Goal: Navigation & Orientation: Find specific page/section

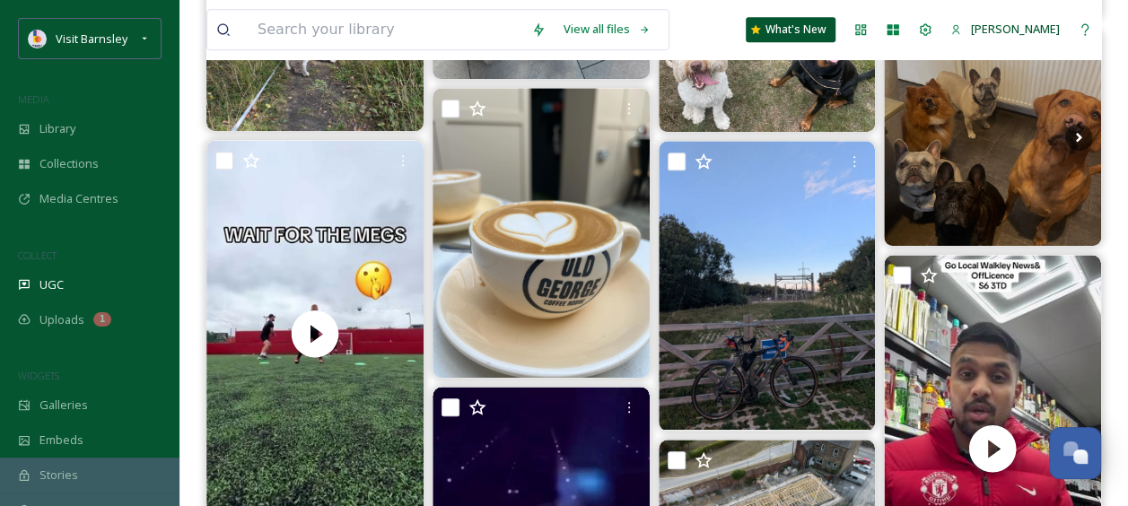
scroll to position [658, 0]
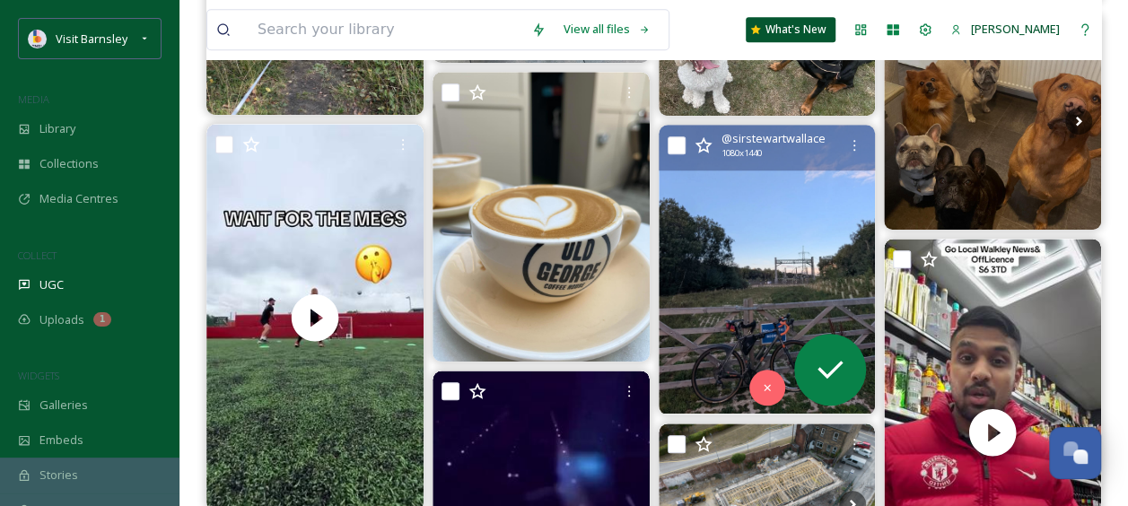
click at [786, 252] on img at bounding box center [767, 269] width 217 height 289
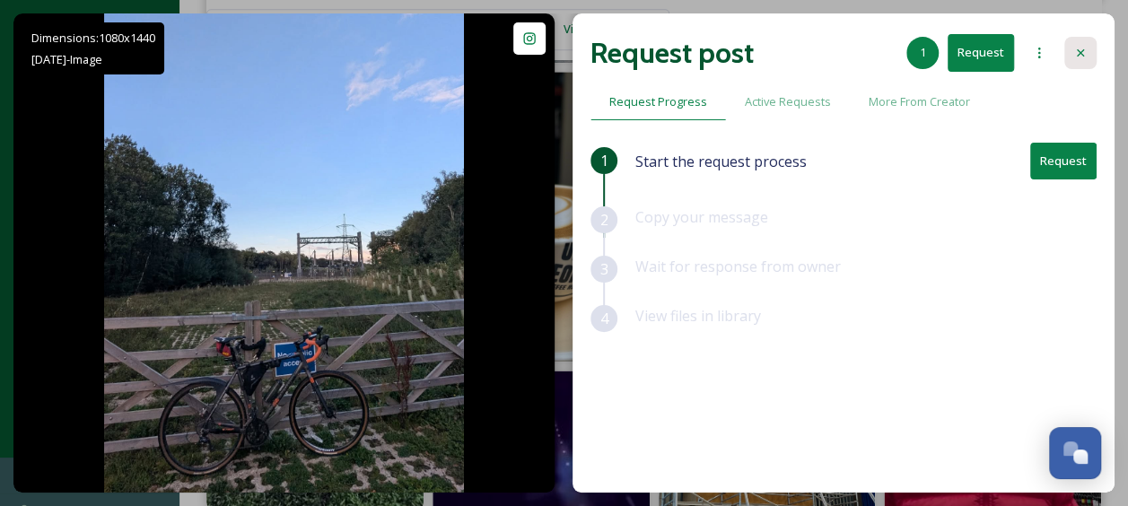
click at [1079, 58] on icon at bounding box center [1080, 53] width 14 height 14
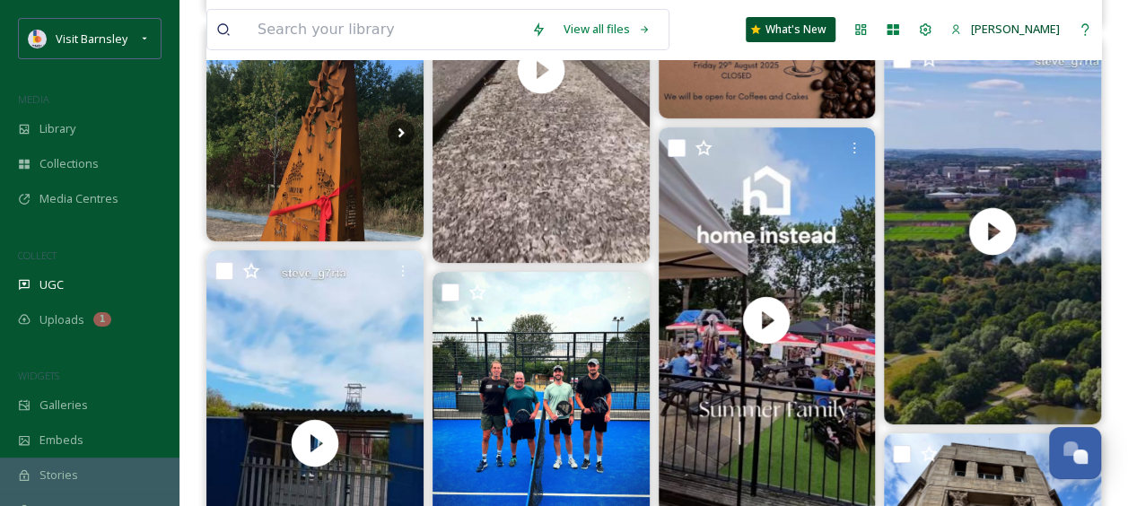
scroll to position [3256, 0]
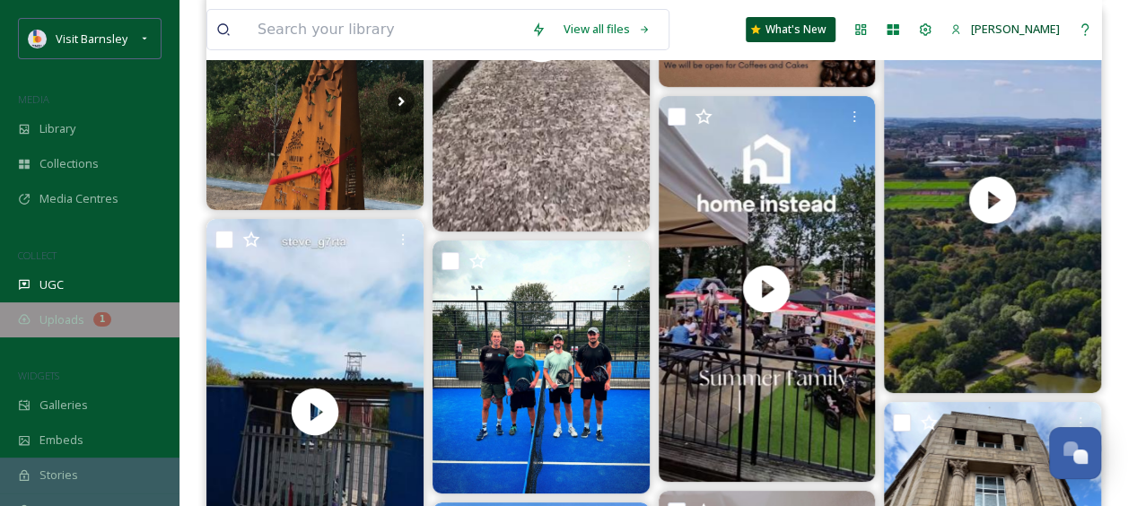
click at [68, 309] on div "Uploads 1" at bounding box center [90, 319] width 180 height 35
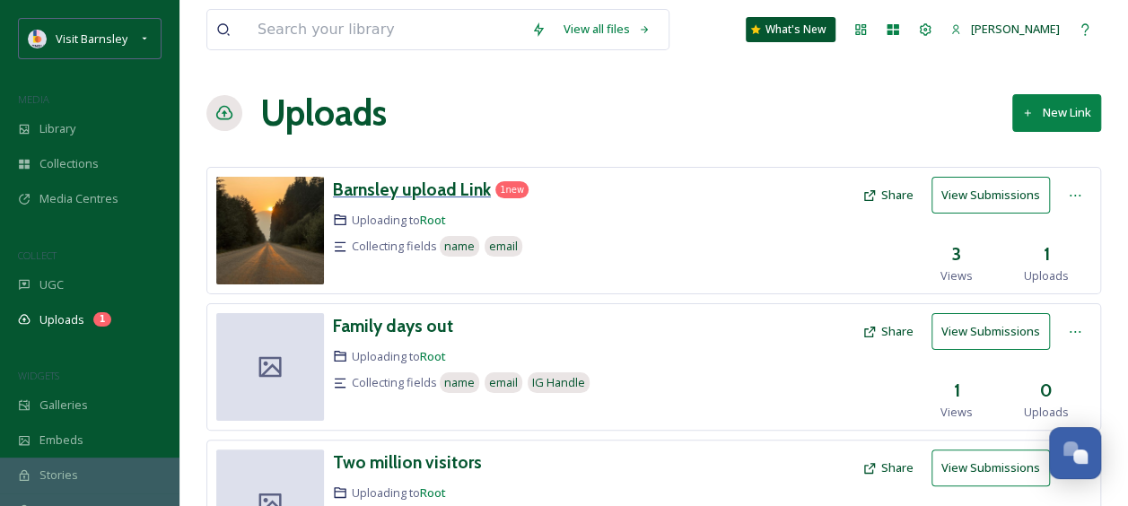
click at [379, 197] on h3 "Barnsley upload Link" at bounding box center [412, 190] width 158 height 22
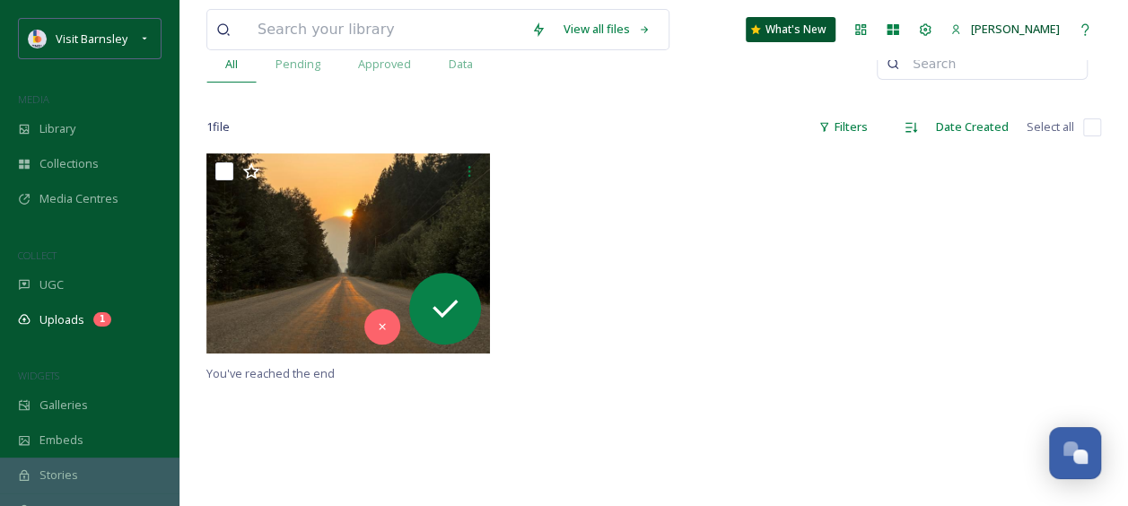
scroll to position [204, 0]
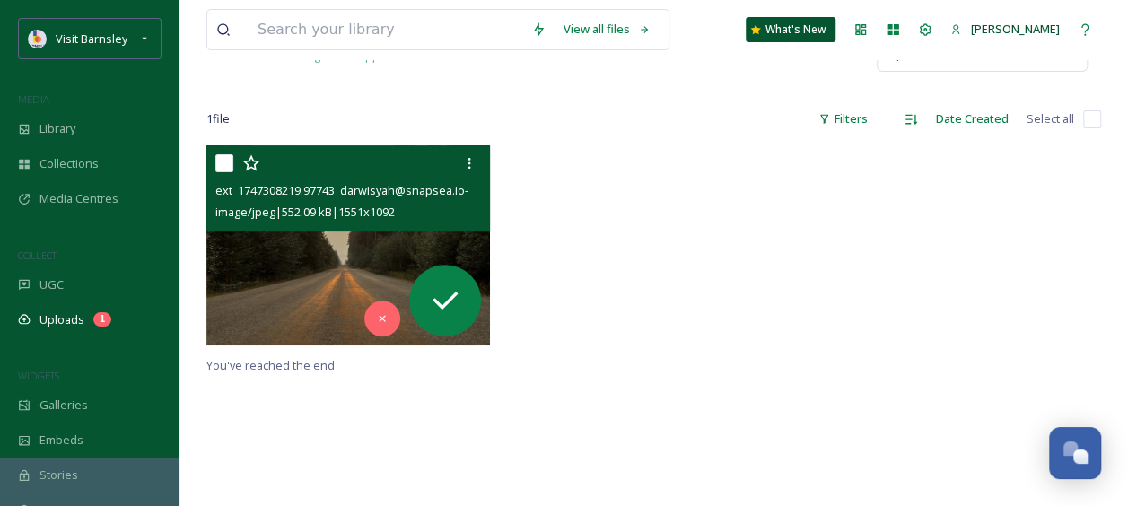
click at [365, 247] on img at bounding box center [348, 245] width 284 height 200
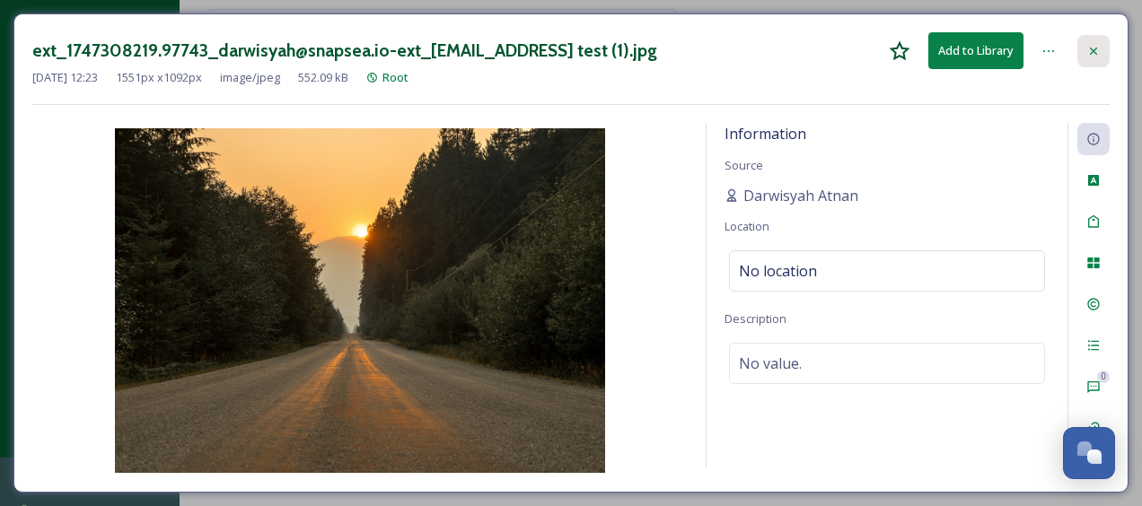
click at [1087, 54] on icon at bounding box center [1093, 51] width 14 height 14
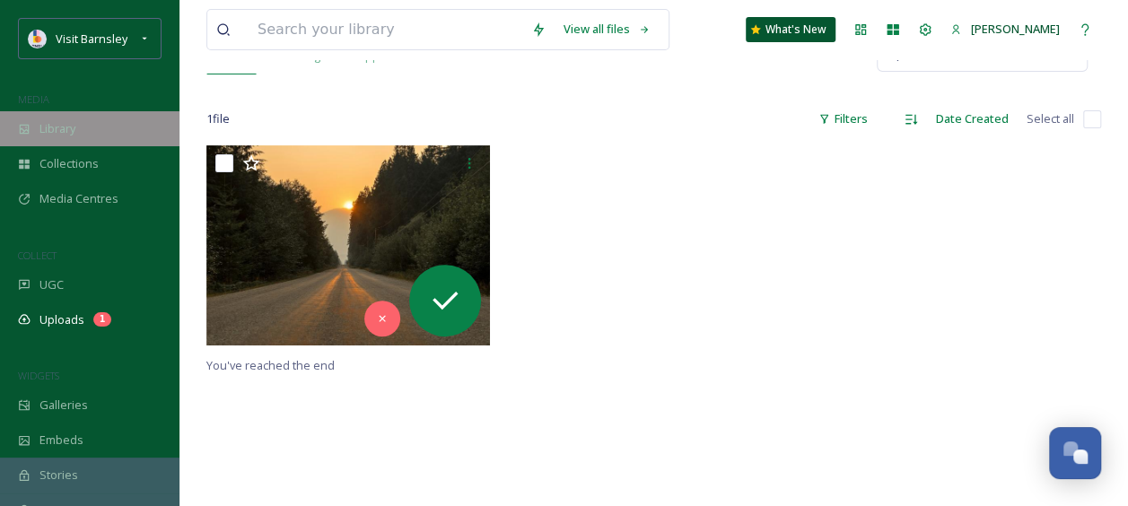
click at [80, 129] on div "Library" at bounding box center [90, 128] width 180 height 35
